Goal: Task Accomplishment & Management: Complete application form

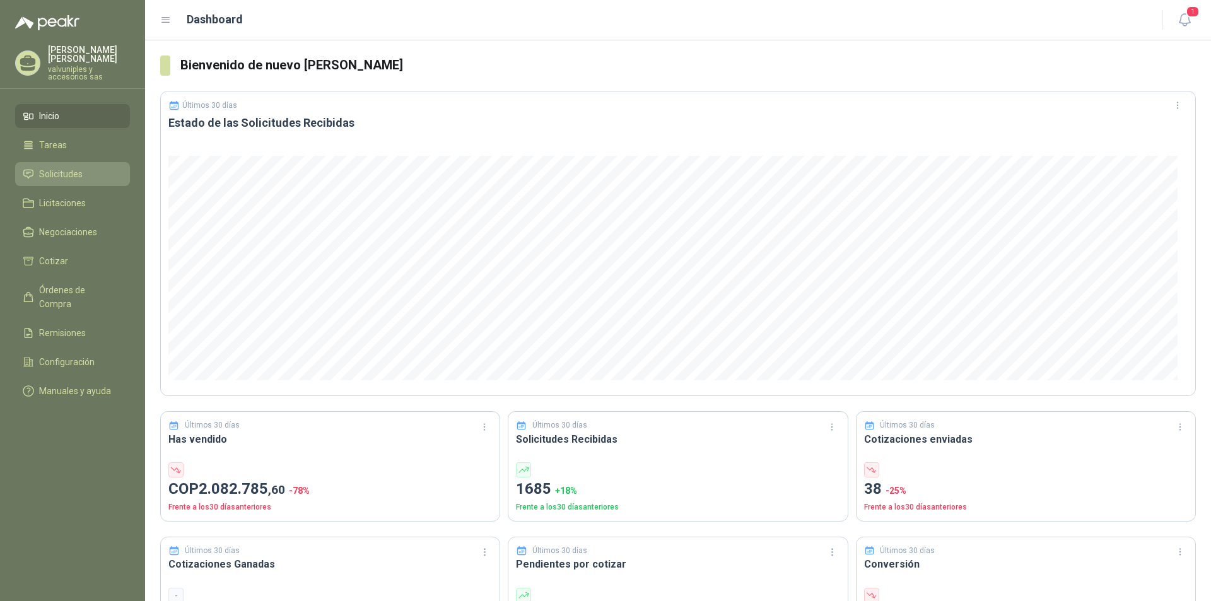
click at [68, 167] on span "Solicitudes" at bounding box center [61, 174] width 44 height 14
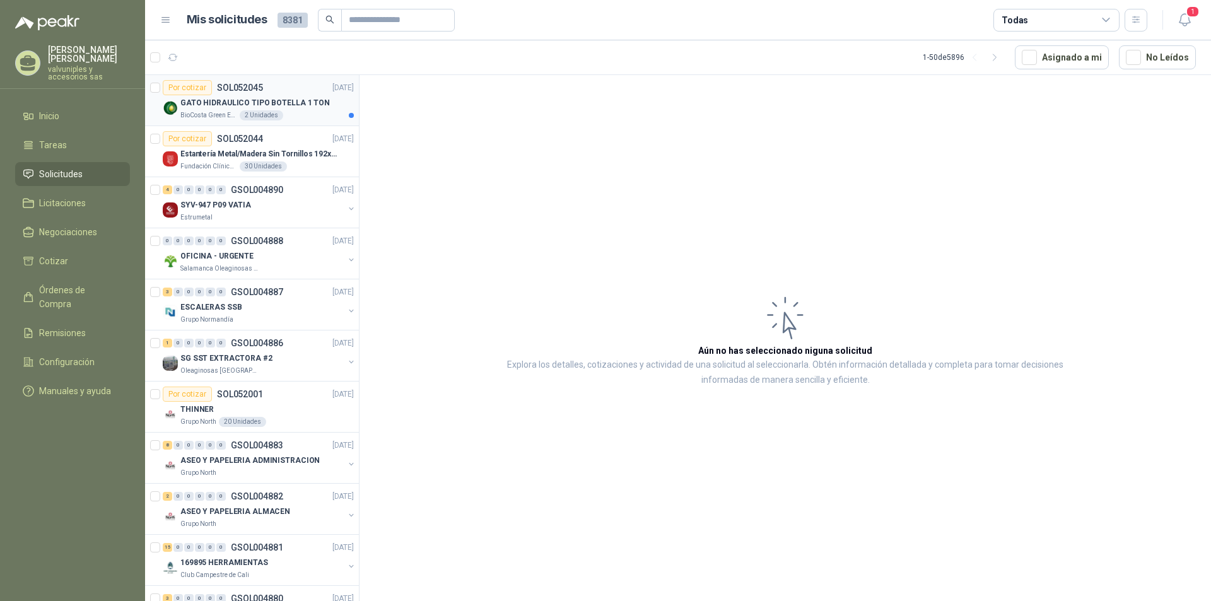
click at [230, 104] on p "GATO HIDRAULICO TIPO BOTELLA 1 TON" at bounding box center [255, 103] width 150 height 12
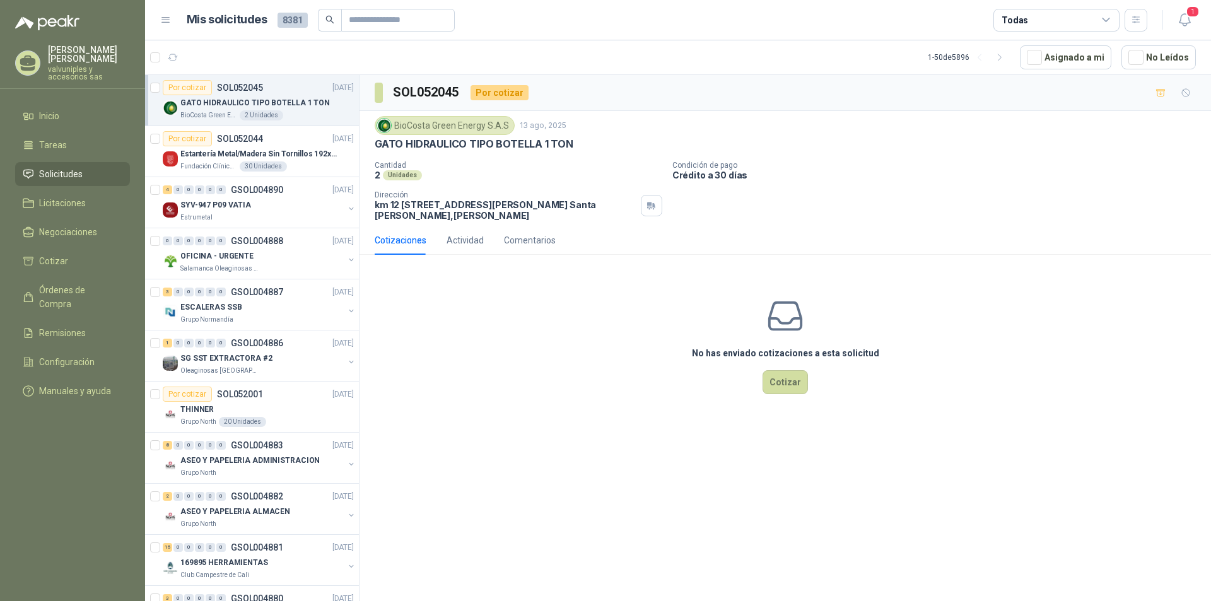
click at [415, 375] on div "No has enviado cotizaciones a esta solicitud Cotizar" at bounding box center [786, 345] width 852 height 161
click at [1185, 19] on icon "button" at bounding box center [1185, 20] width 16 height 16
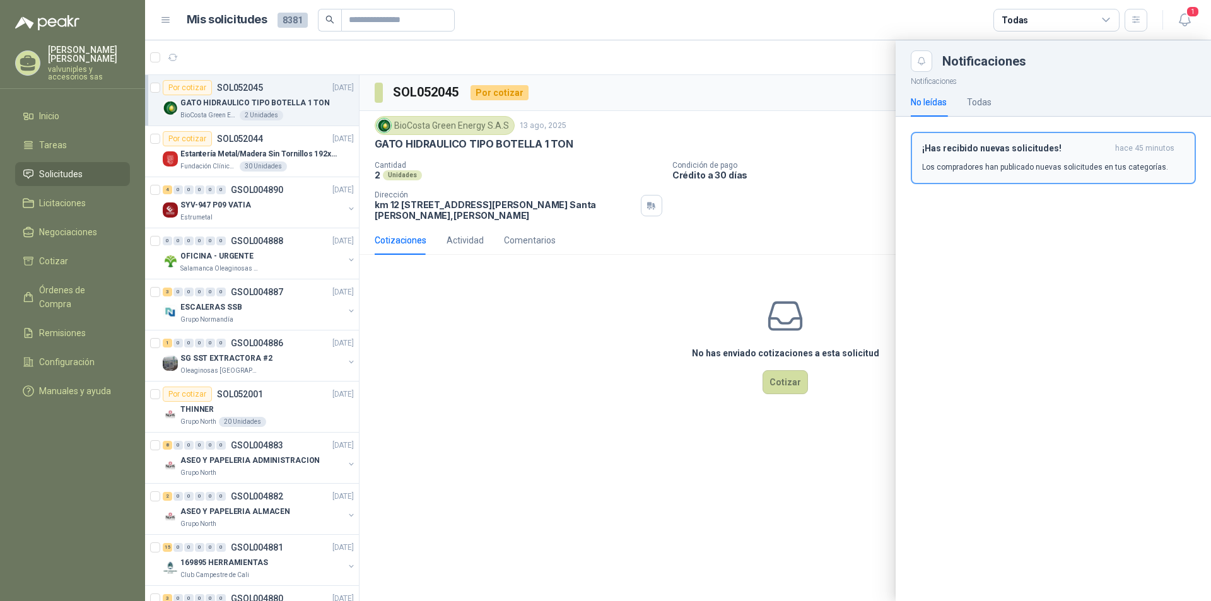
click at [1042, 150] on h3 "¡Has recibido nuevas solicitudes!" at bounding box center [1016, 148] width 188 height 11
